Goal: Transaction & Acquisition: Purchase product/service

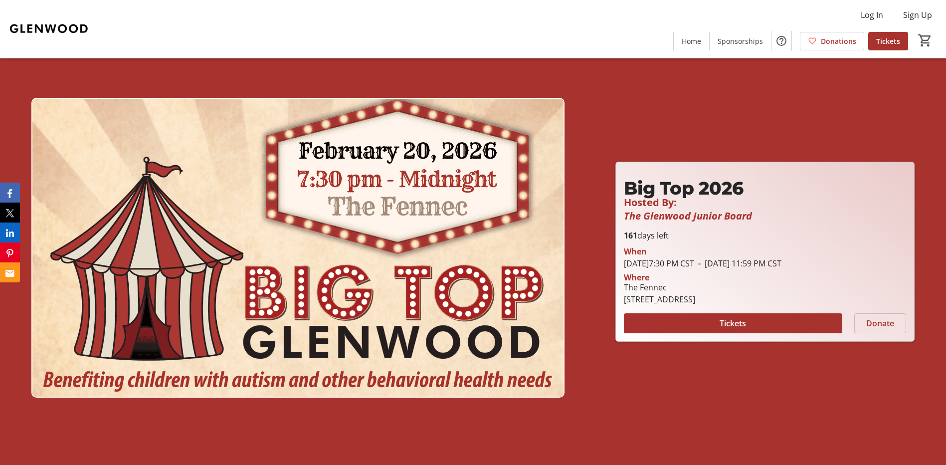
click at [882, 322] on span "Donate" at bounding box center [880, 323] width 28 height 12
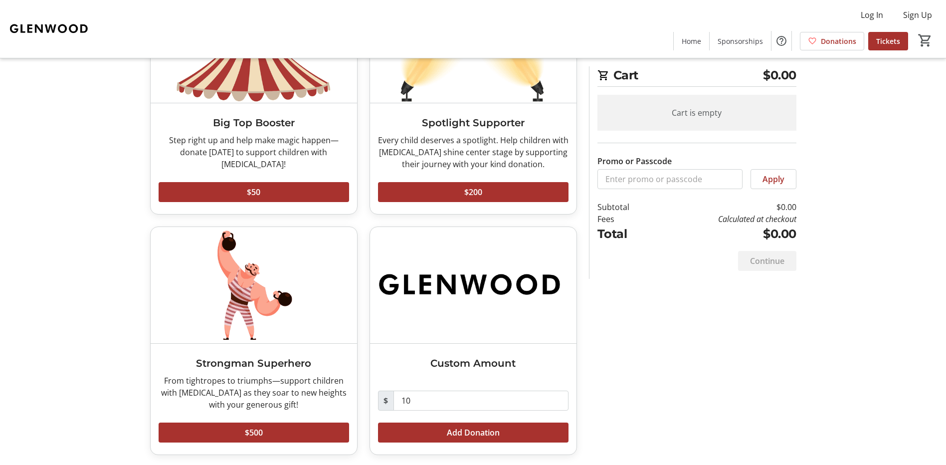
scroll to position [128, 0]
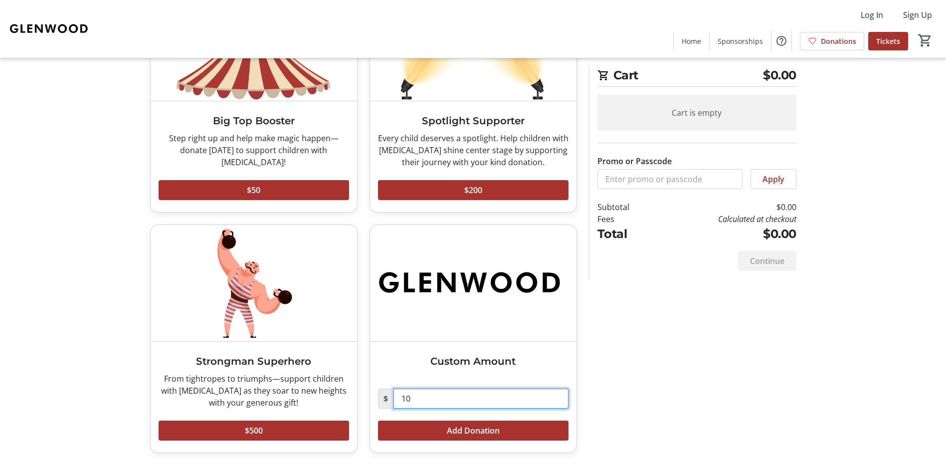
click at [437, 396] on input "10" at bounding box center [480, 398] width 175 height 20
type input "1"
type input "1,500.00"
click at [462, 429] on span "Add Donation" at bounding box center [473, 430] width 53 height 12
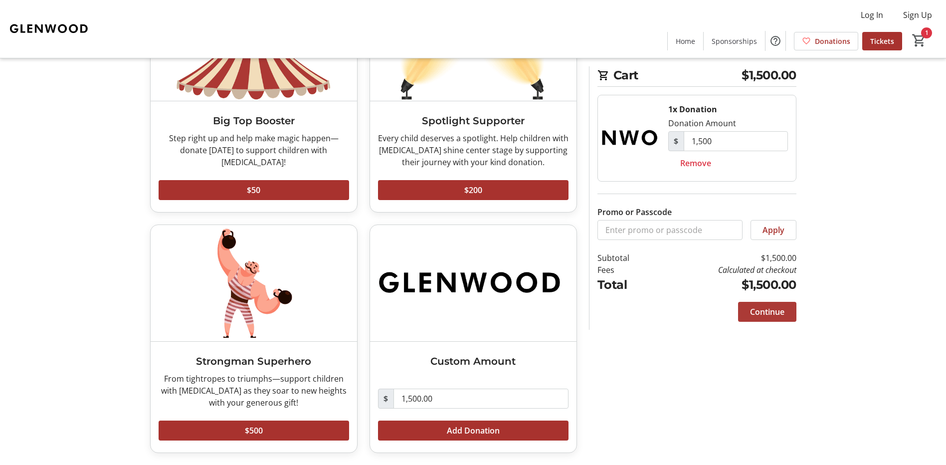
click at [766, 311] on span "Continue" at bounding box center [767, 312] width 34 height 12
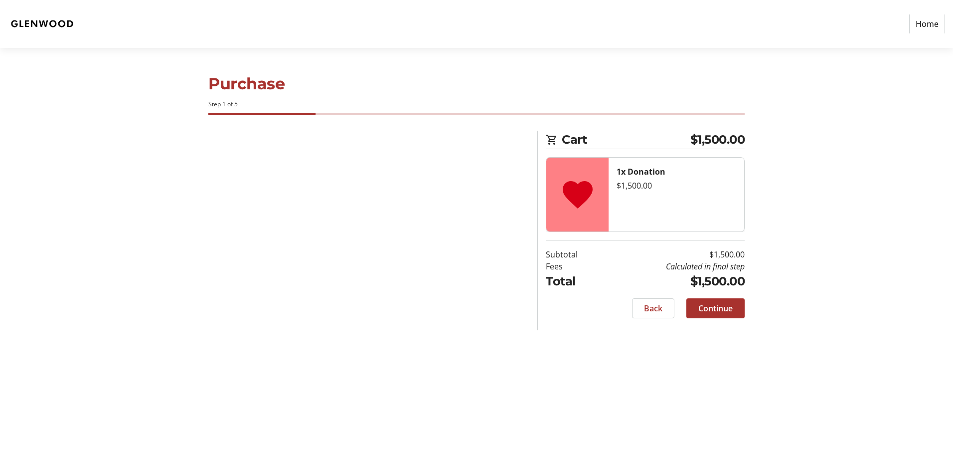
select select "US"
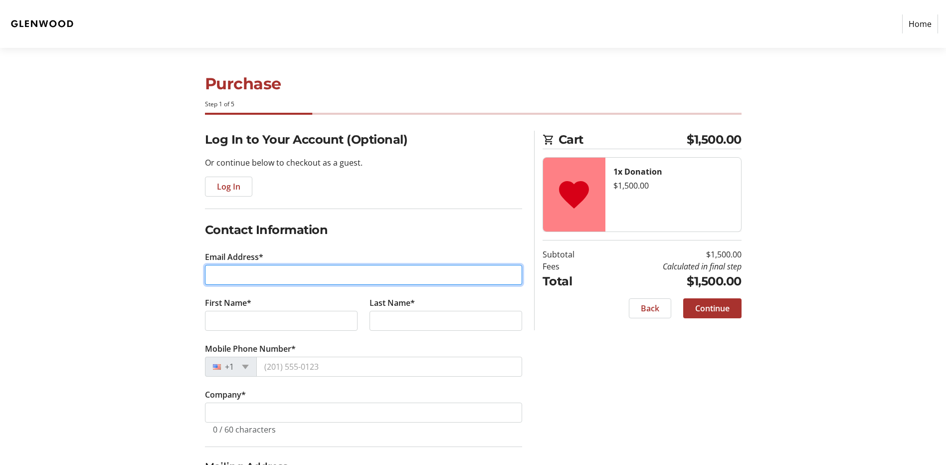
click at [247, 273] on input "Email Address*" at bounding box center [363, 275] width 317 height 20
type input "[PERSON_NAME][EMAIL_ADDRESS][DOMAIN_NAME]"
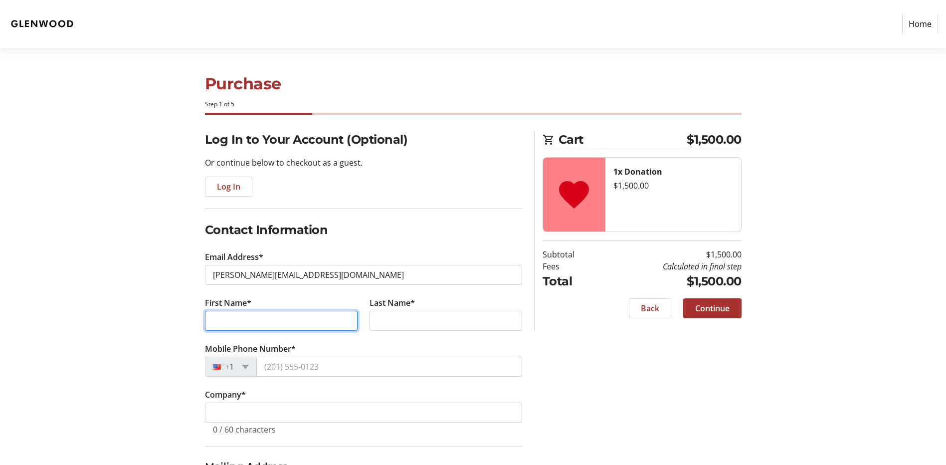
type input "[PERSON_NAME]"
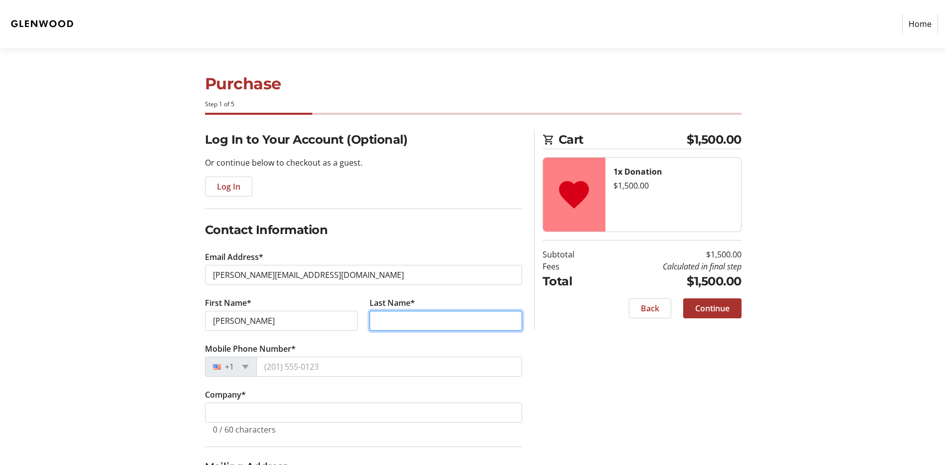
type input "[PERSON_NAME]"
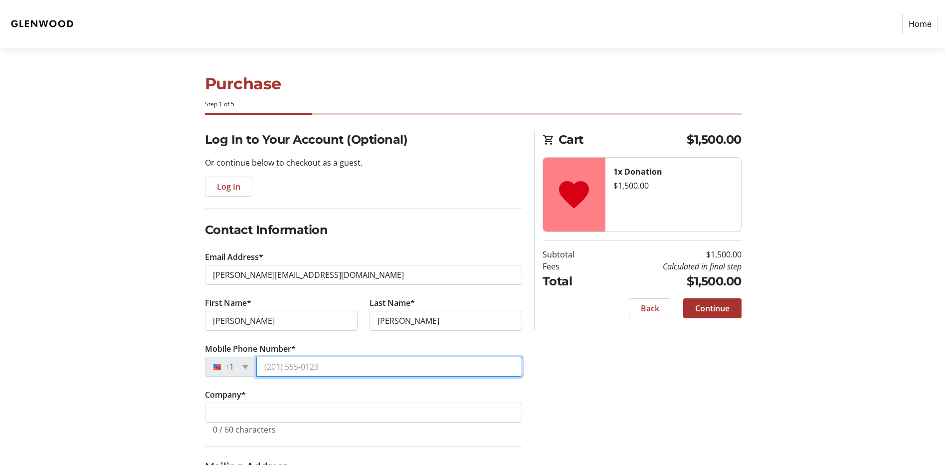
type input "[PHONE_NUMBER]"
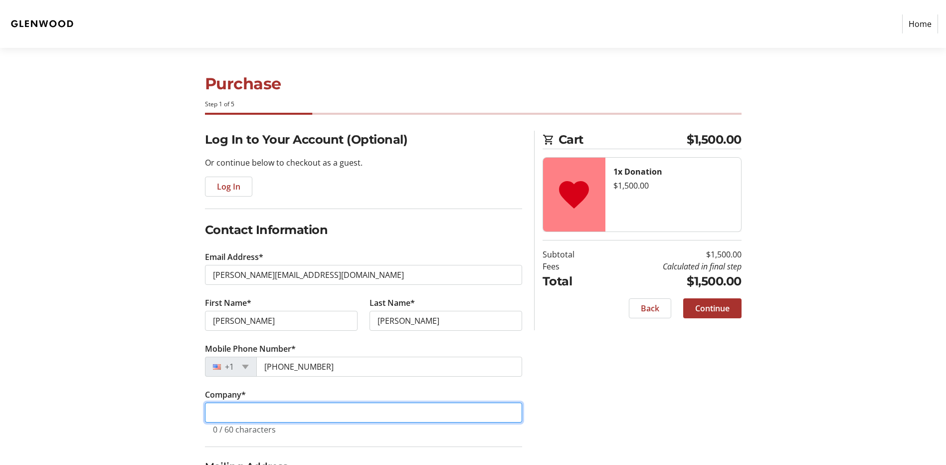
type input "[PERSON_NAME] LLC"
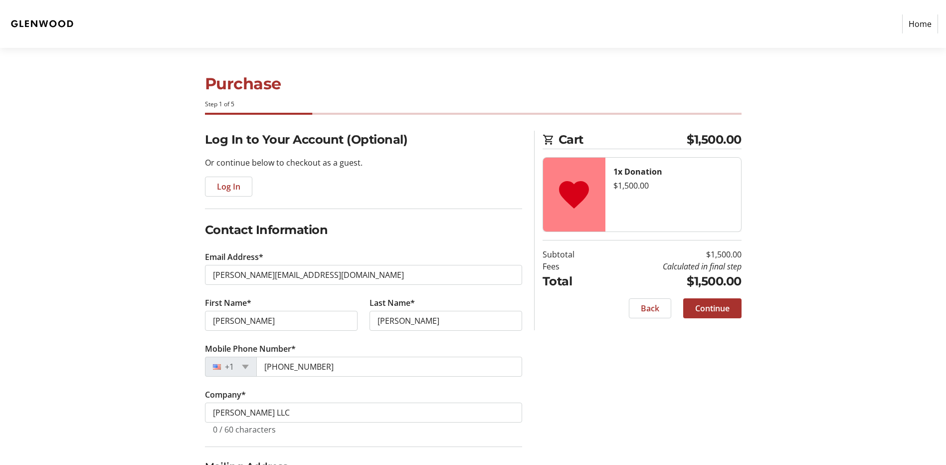
type input "[STREET_ADDRESS][PERSON_NAME]"
type input "[GEOGRAPHIC_DATA]"
select select "AL"
type input "35233"
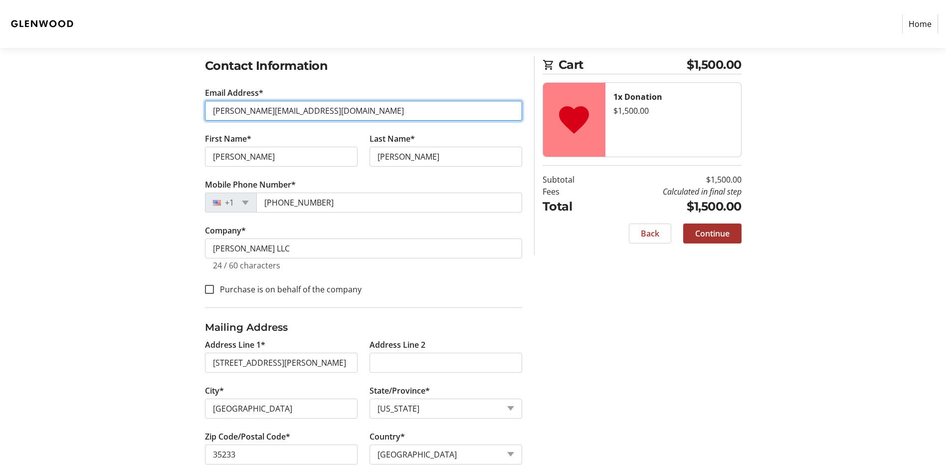
scroll to position [187, 0]
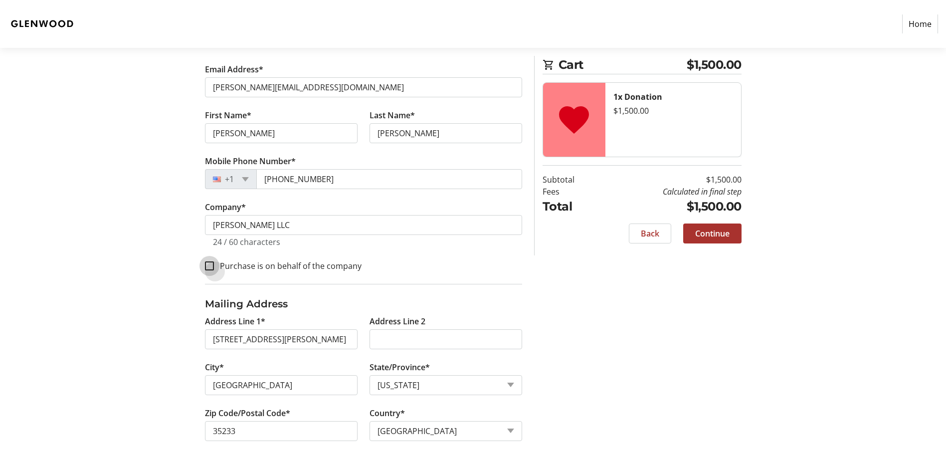
click at [210, 266] on input "Purchase is on behalf of the company" at bounding box center [209, 265] width 9 height 9
checkbox input "true"
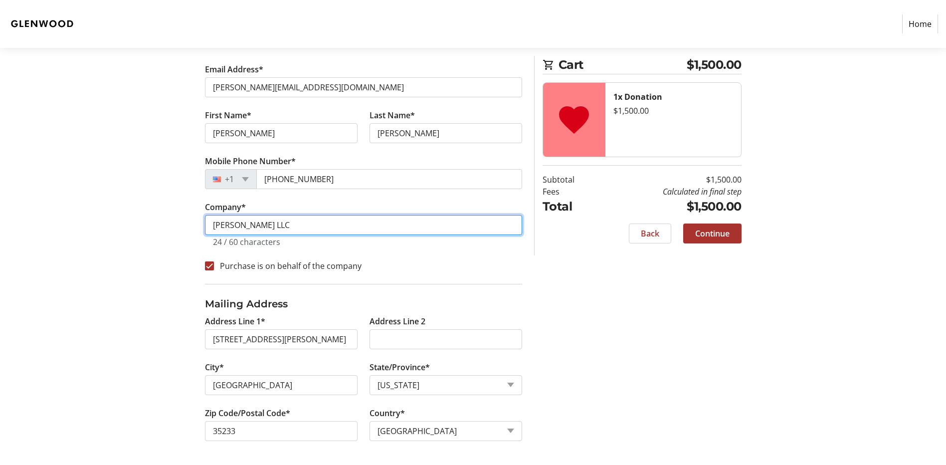
click at [336, 227] on input "[PERSON_NAME] LLC" at bounding box center [363, 225] width 317 height 20
type input "[PERSON_NAME] LLC-RealtySouth"
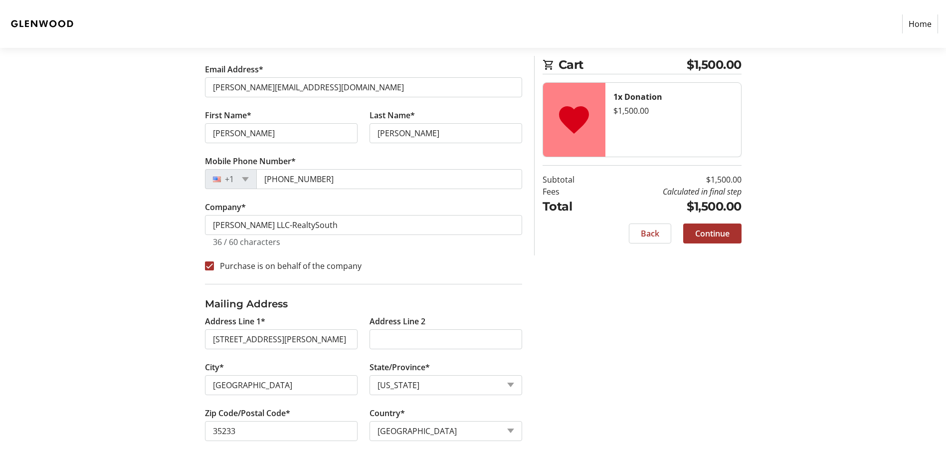
click at [594, 308] on div "Log In to Your Account (Optional) Or continue below to checkout as a guest. Log…" at bounding box center [473, 203] width 658 height 521
click at [709, 235] on span "Continue" at bounding box center [712, 233] width 34 height 12
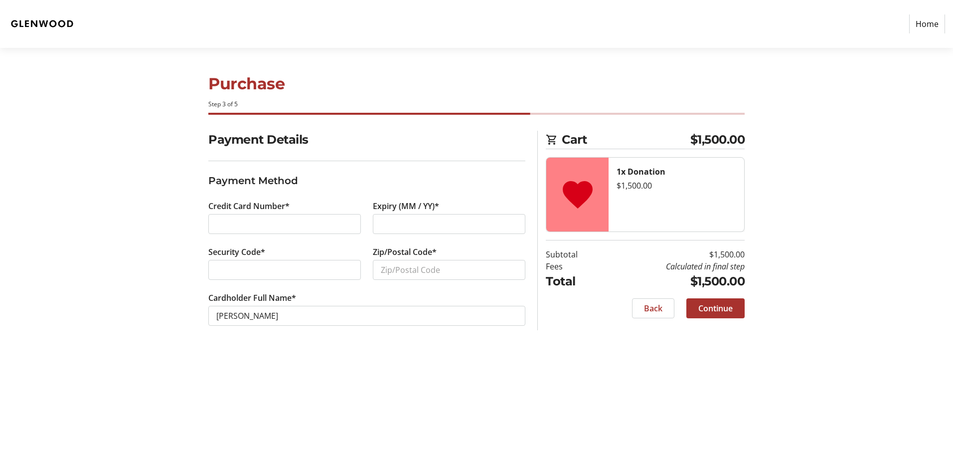
click at [266, 262] on div at bounding box center [284, 270] width 153 height 20
click at [393, 266] on input "Zip/Postal Code*" at bounding box center [449, 270] width 153 height 20
type input "35223"
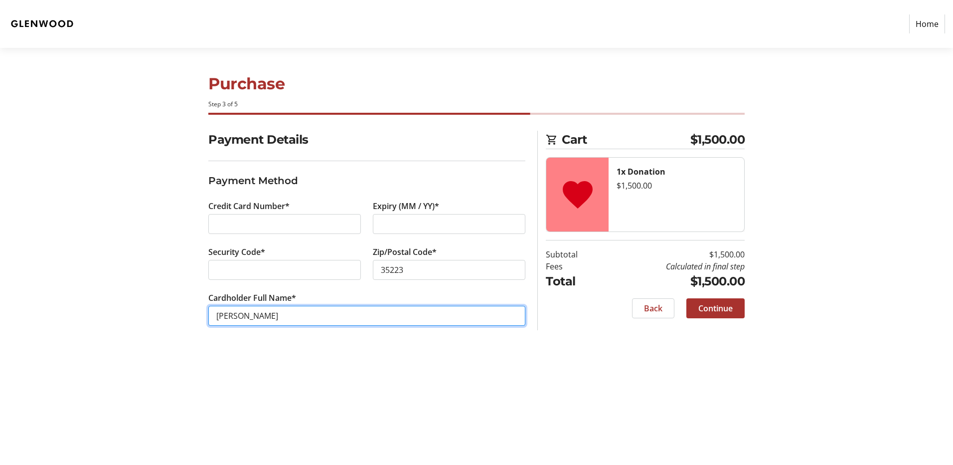
click at [243, 317] on input "[PERSON_NAME]" at bounding box center [366, 316] width 317 height 20
type input "[PERSON_NAME]"
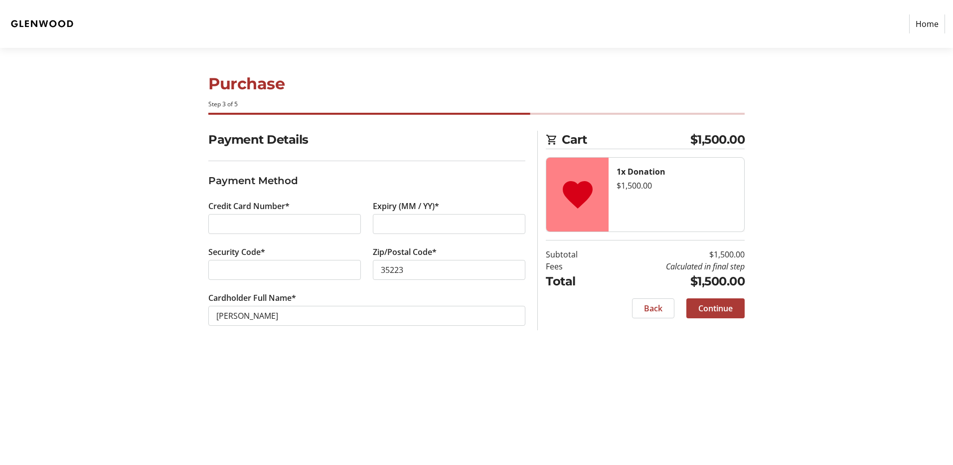
click at [718, 308] on span "Continue" at bounding box center [715, 308] width 34 height 12
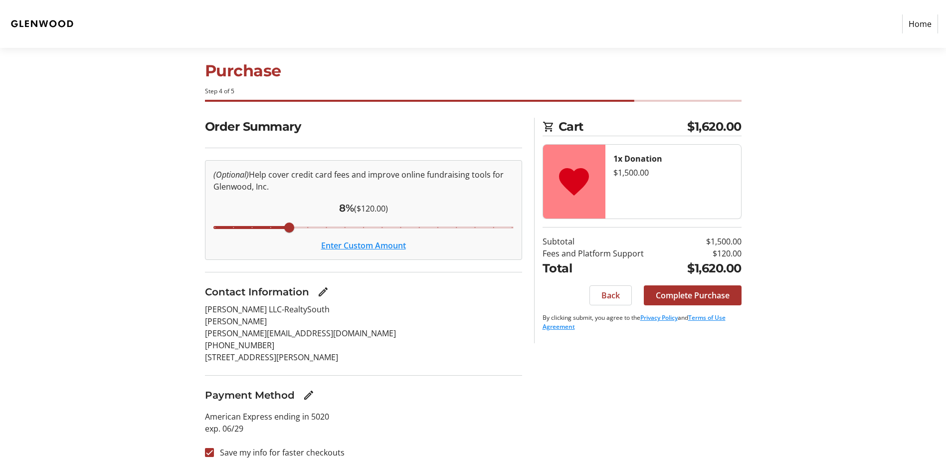
scroll to position [18, 0]
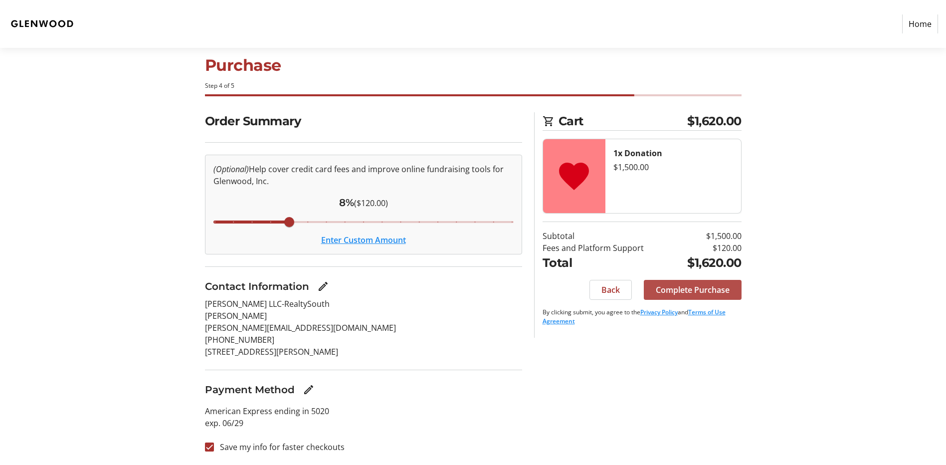
click at [698, 289] on span "Complete Purchase" at bounding box center [692, 290] width 74 height 12
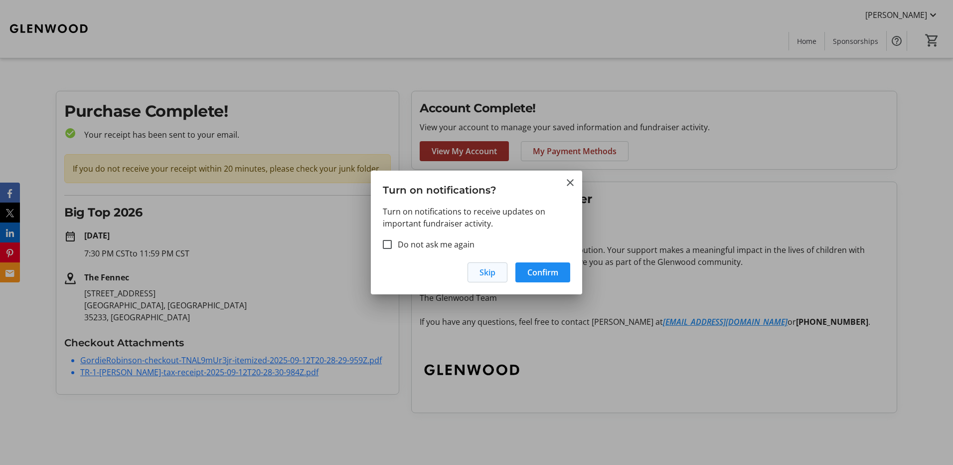
click at [488, 273] on span "Skip" at bounding box center [488, 272] width 16 height 12
